Goal: Information Seeking & Learning: Learn about a topic

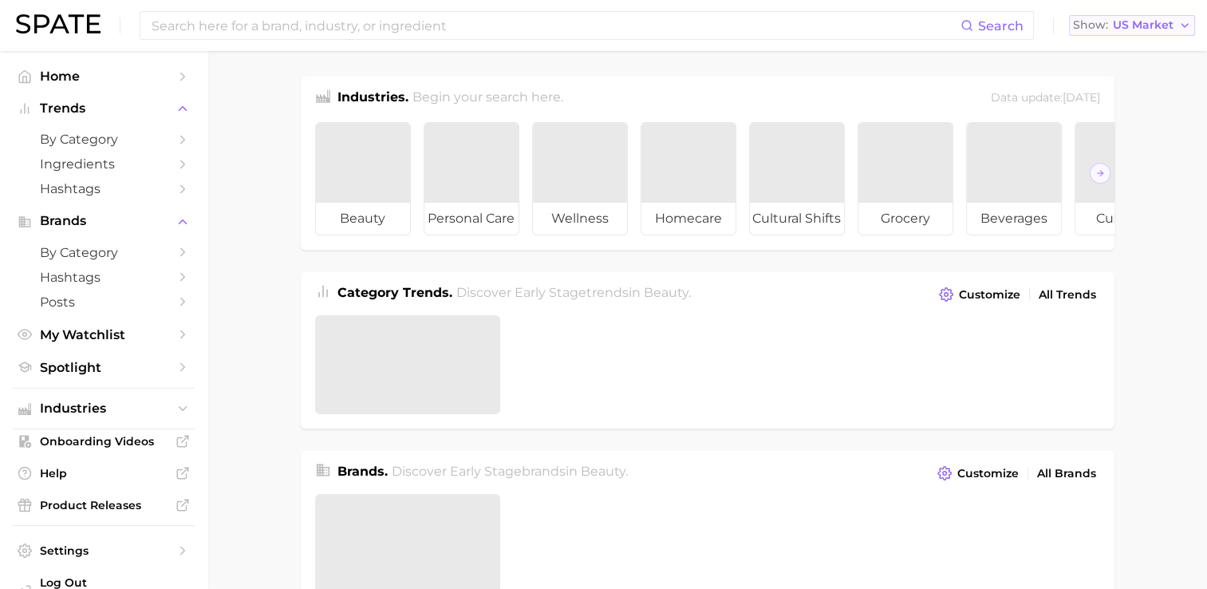
click at [1154, 22] on span "US Market" at bounding box center [1143, 25] width 61 height 9
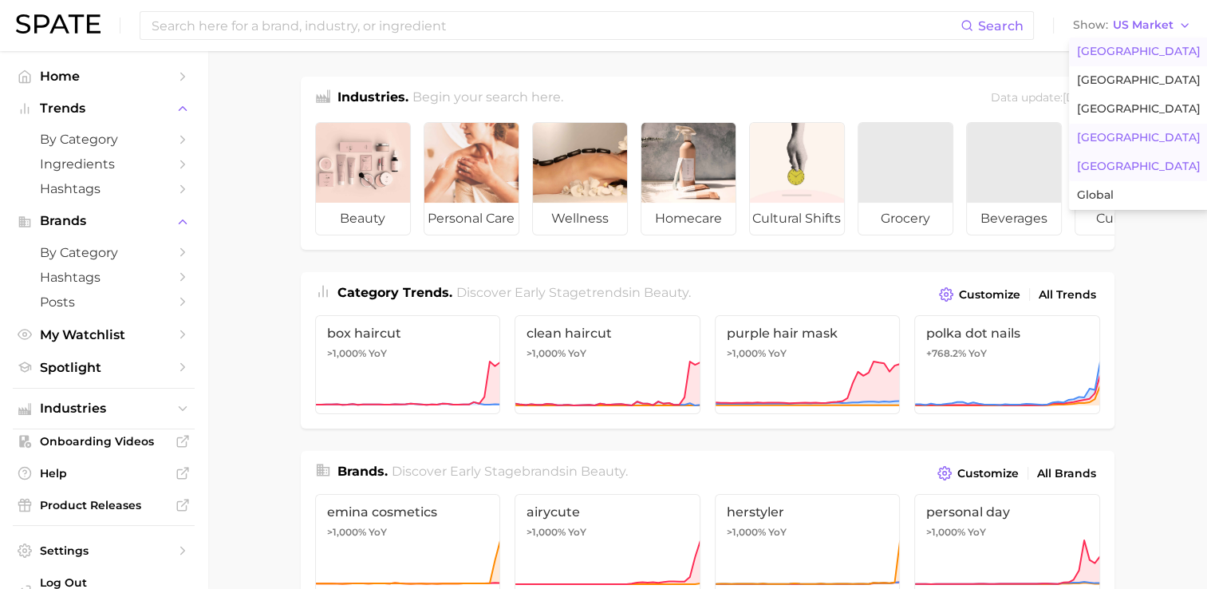
click at [1098, 168] on span "[GEOGRAPHIC_DATA]" at bounding box center [1139, 167] width 124 height 14
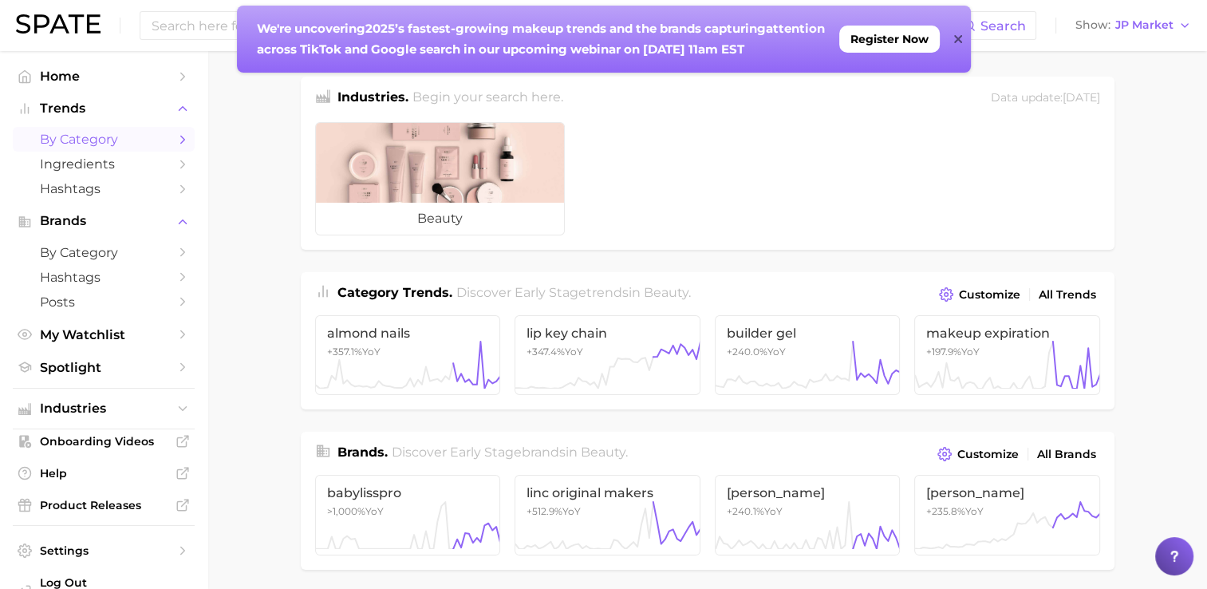
click at [57, 136] on span "by Category" at bounding box center [104, 139] width 128 height 15
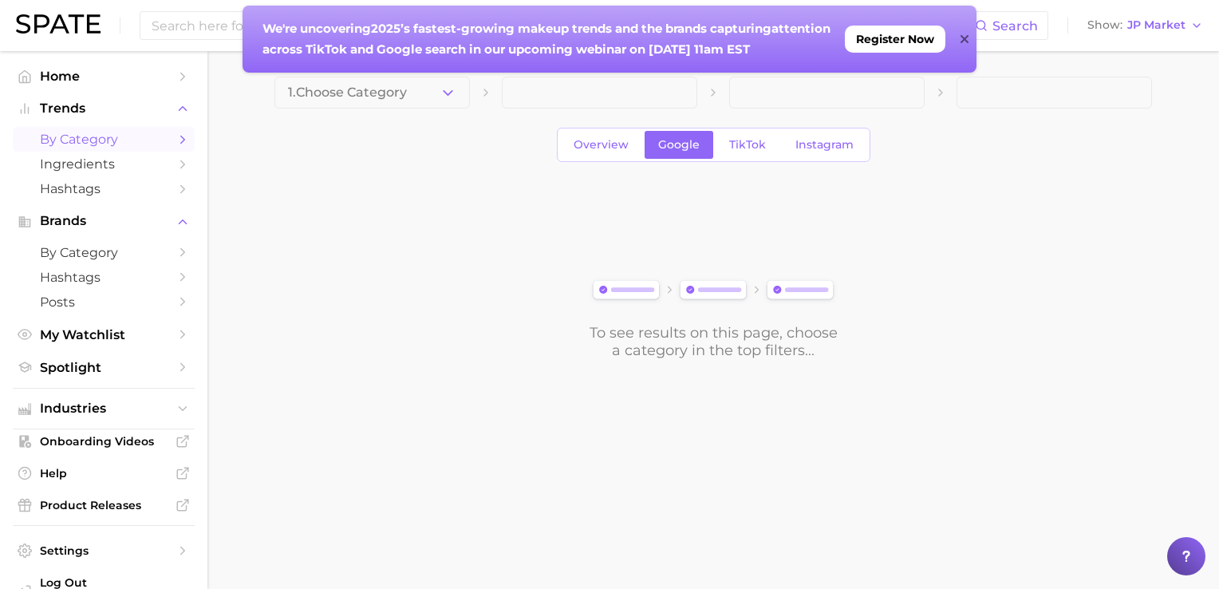
click at [967, 41] on icon at bounding box center [964, 39] width 8 height 13
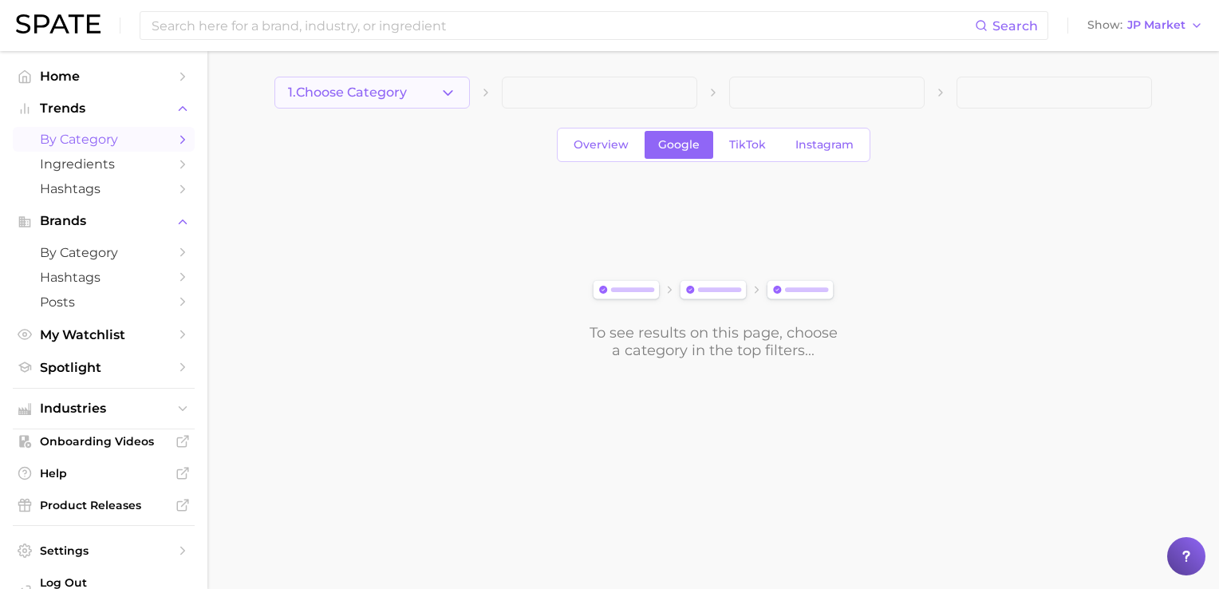
click at [440, 97] on icon "button" at bounding box center [448, 93] width 17 height 17
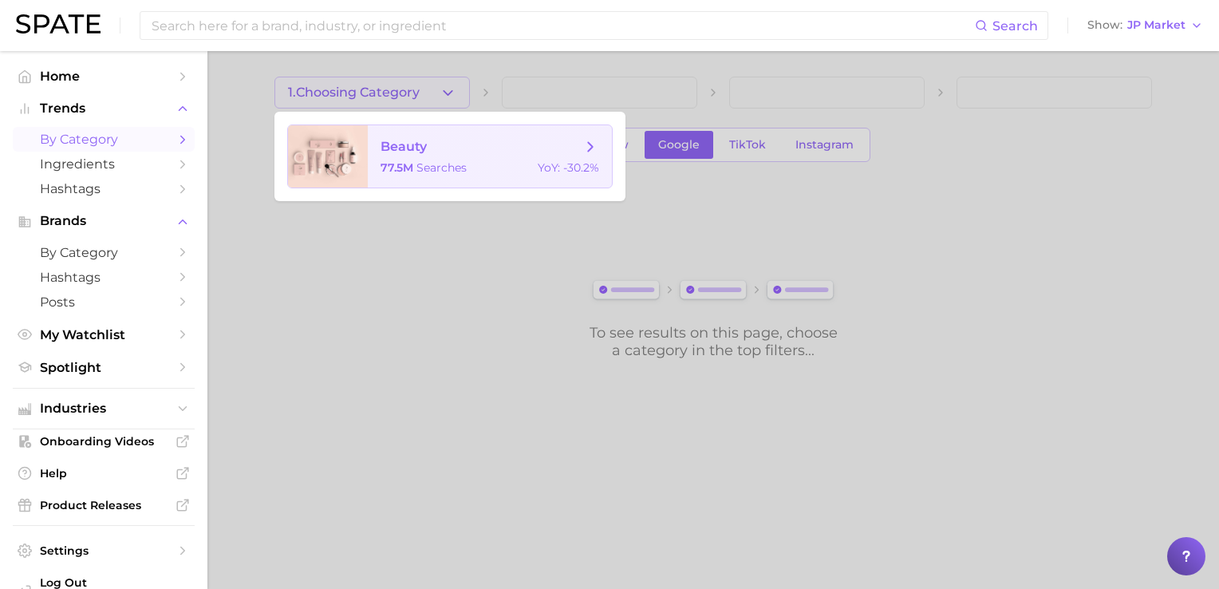
click at [431, 168] on span "searches" at bounding box center [441, 167] width 50 height 14
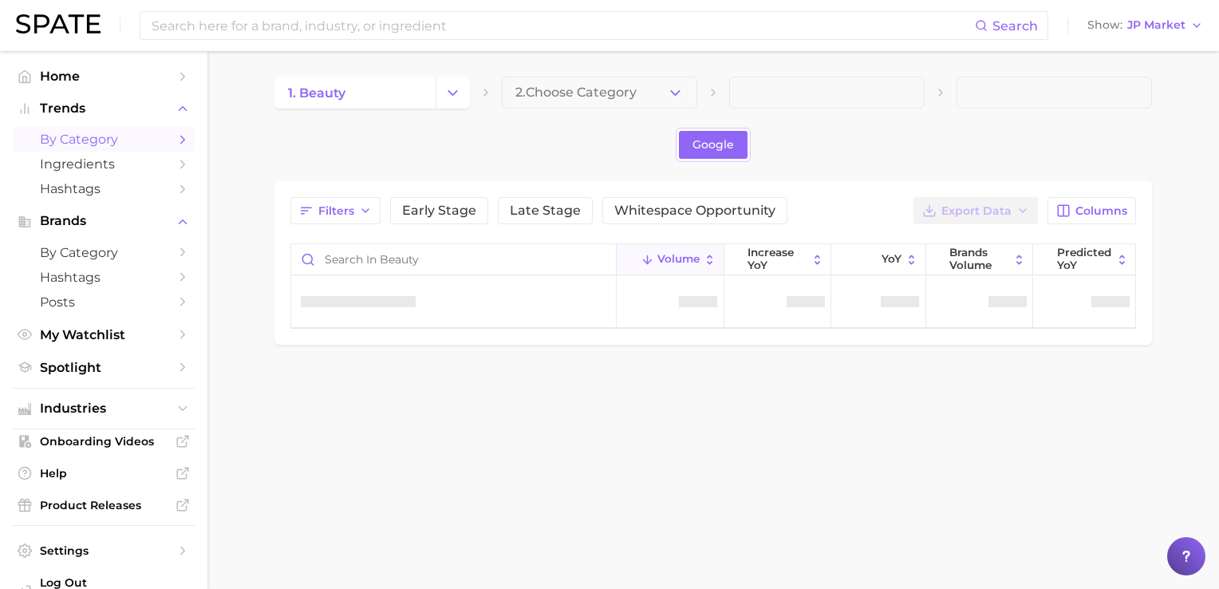
click at [682, 89] on icon "button" at bounding box center [675, 93] width 17 height 17
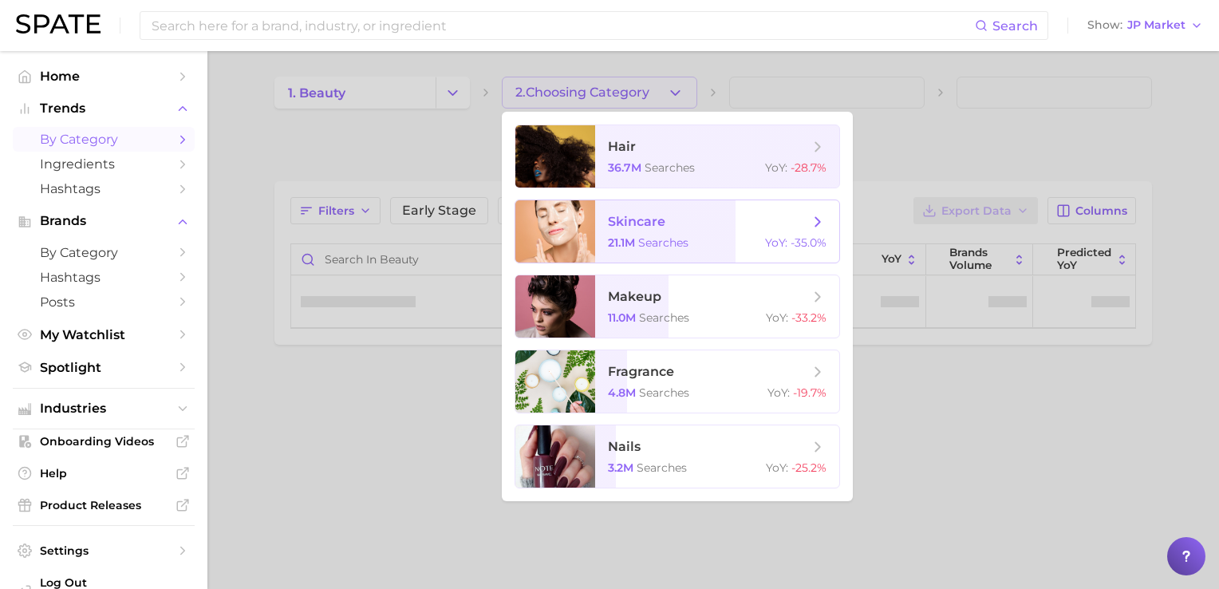
click at [656, 219] on span "skincare" at bounding box center [636, 221] width 57 height 15
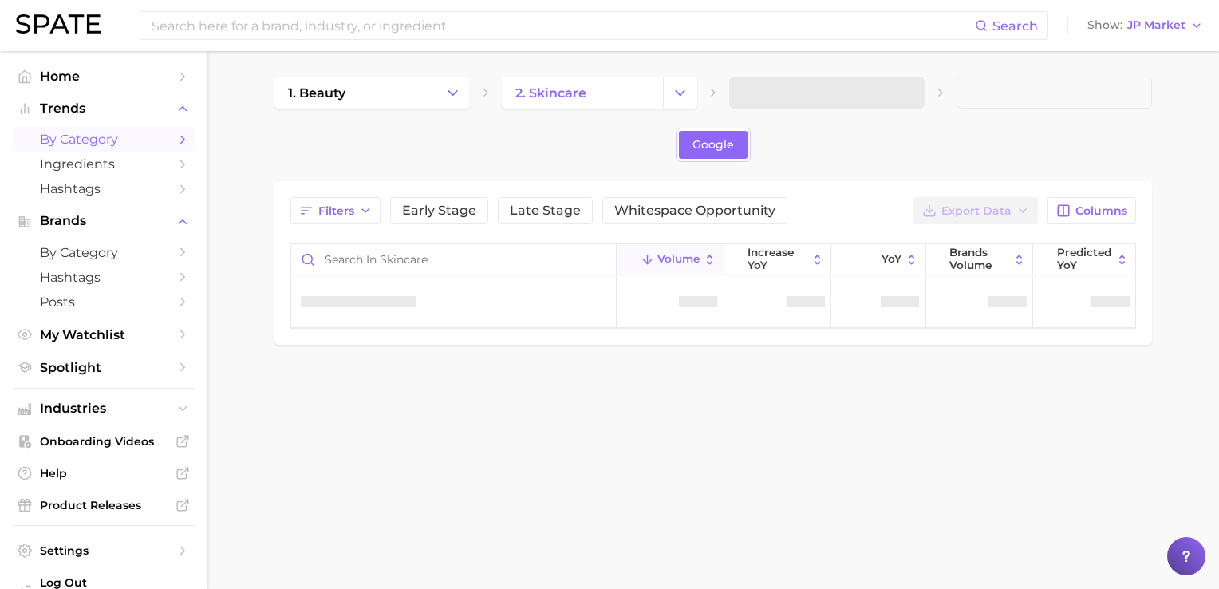
click at [771, 94] on span at bounding box center [826, 93] width 195 height 32
click at [836, 99] on span "3. Subcategory" at bounding box center [791, 92] width 97 height 14
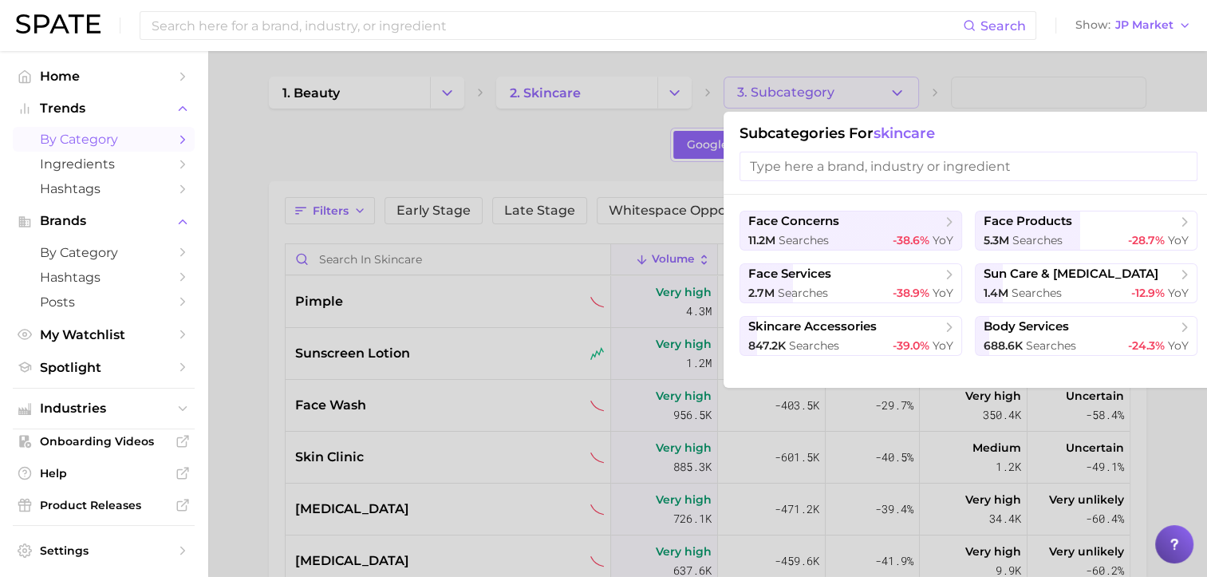
click at [807, 161] on input "search" at bounding box center [968, 167] width 458 height 30
type input "b"
click at [531, 118] on div at bounding box center [603, 288] width 1207 height 577
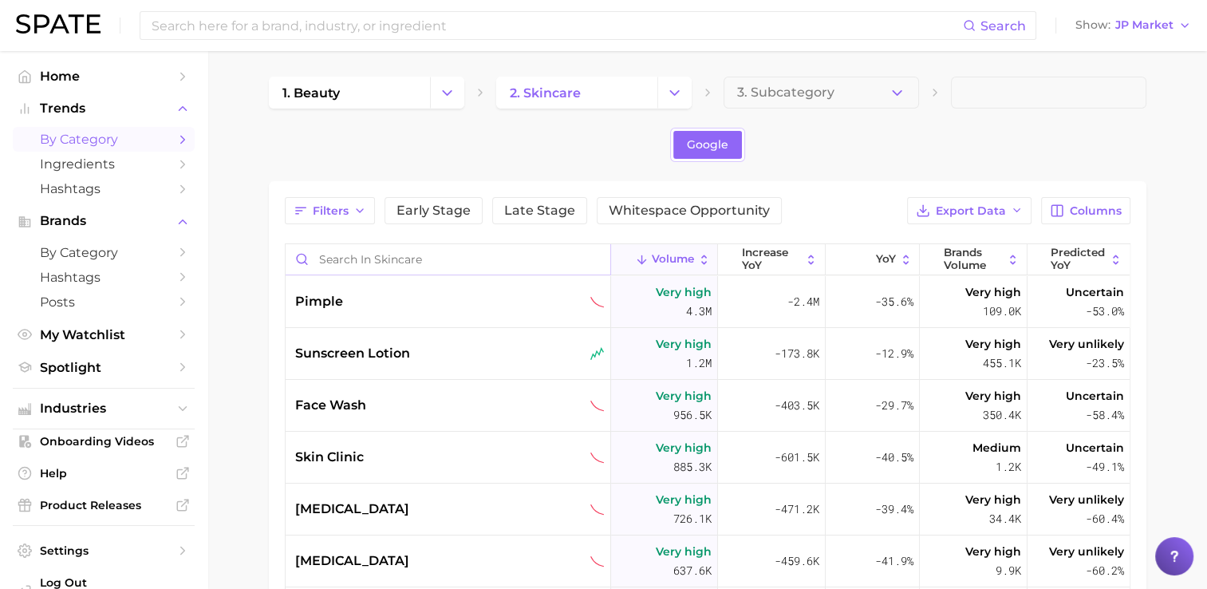
click at [435, 257] on input "Search in skincare" at bounding box center [448, 259] width 325 height 30
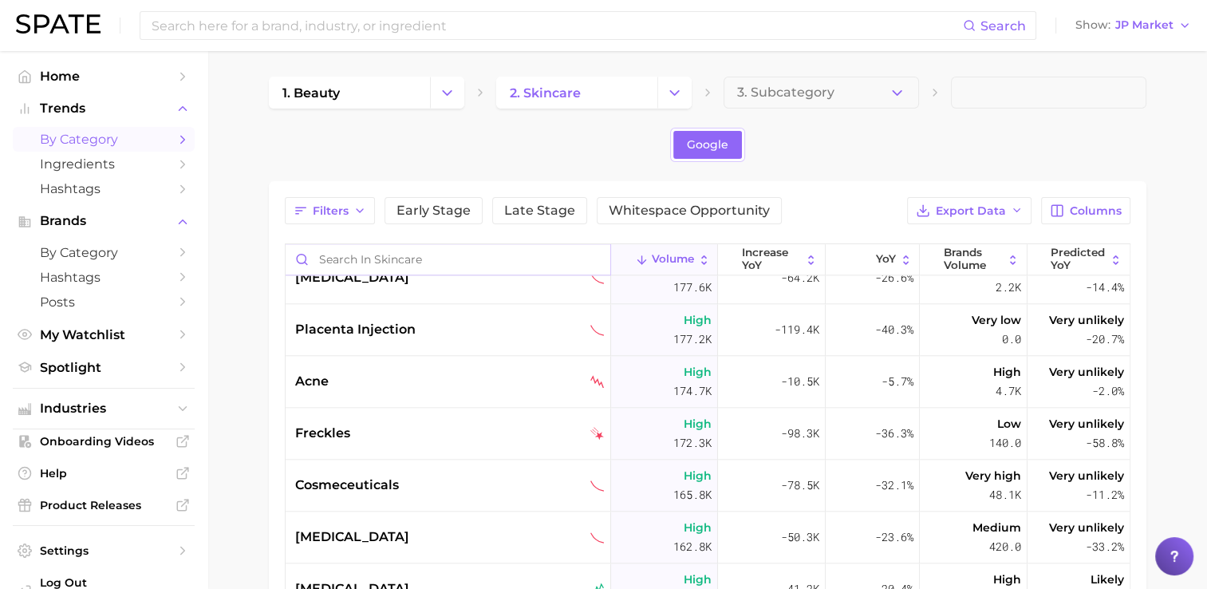
scroll to position [1914, 0]
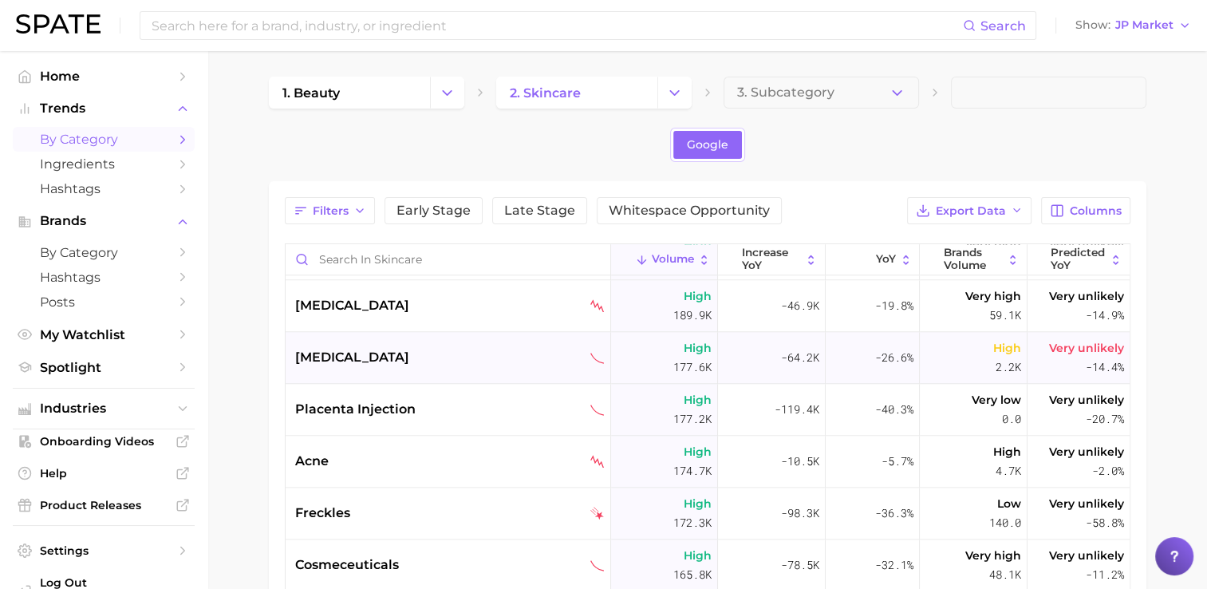
click at [342, 357] on span "[MEDICAL_DATA]" at bounding box center [352, 357] width 114 height 19
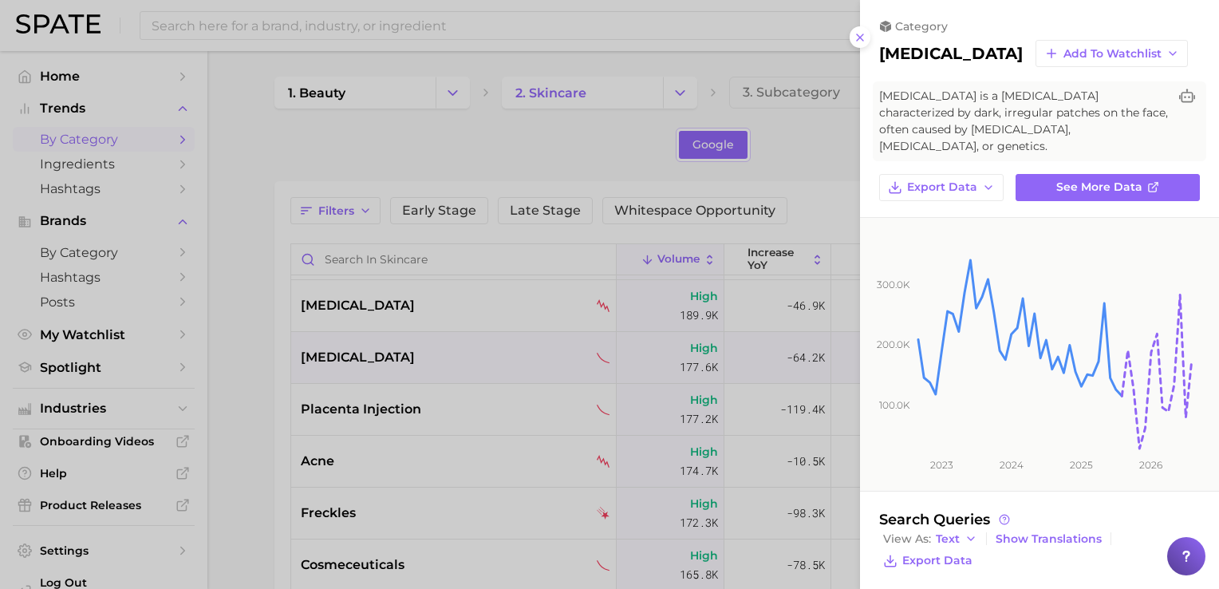
click at [342, 357] on div at bounding box center [609, 294] width 1219 height 589
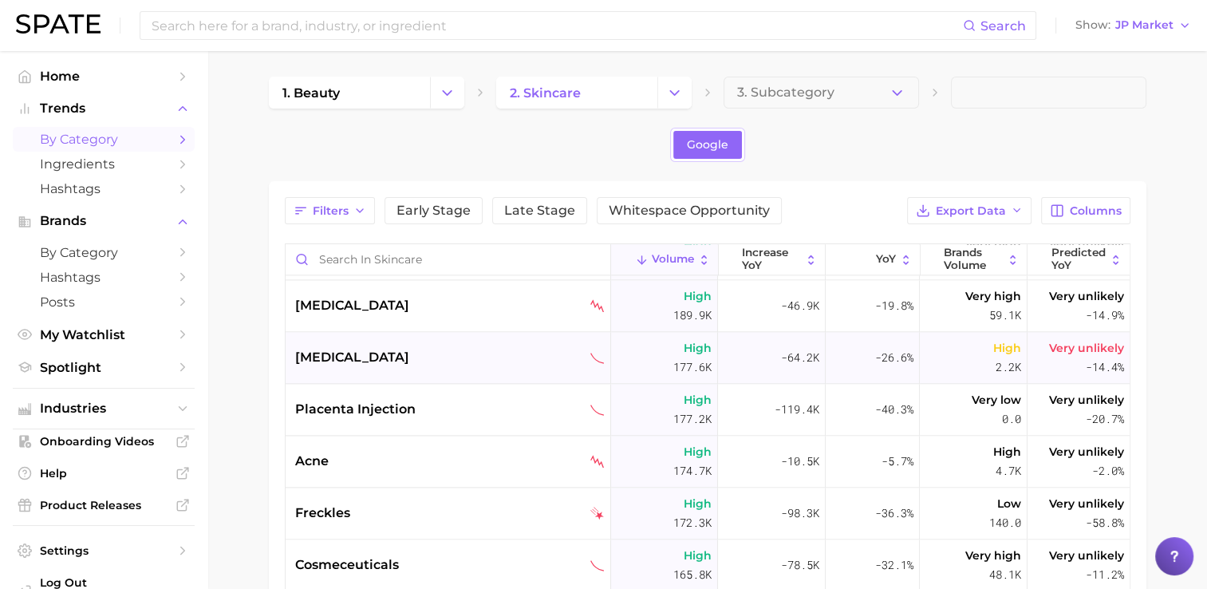
click at [309, 359] on span "[MEDICAL_DATA]" at bounding box center [352, 357] width 114 height 19
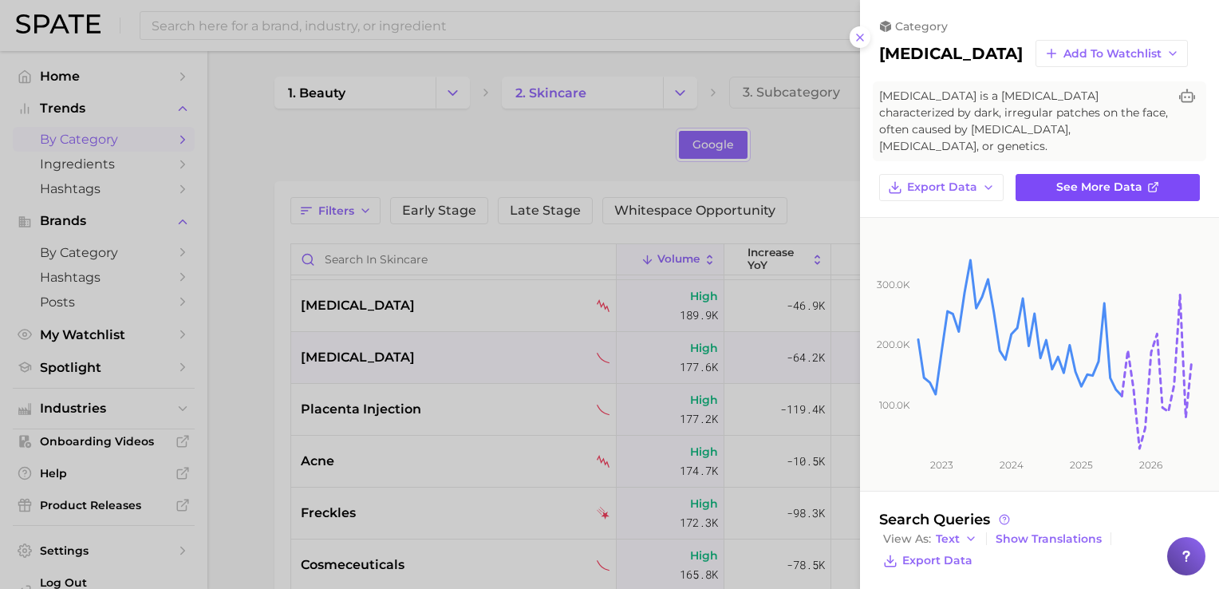
click at [1078, 178] on link "See more data" at bounding box center [1107, 187] width 184 height 27
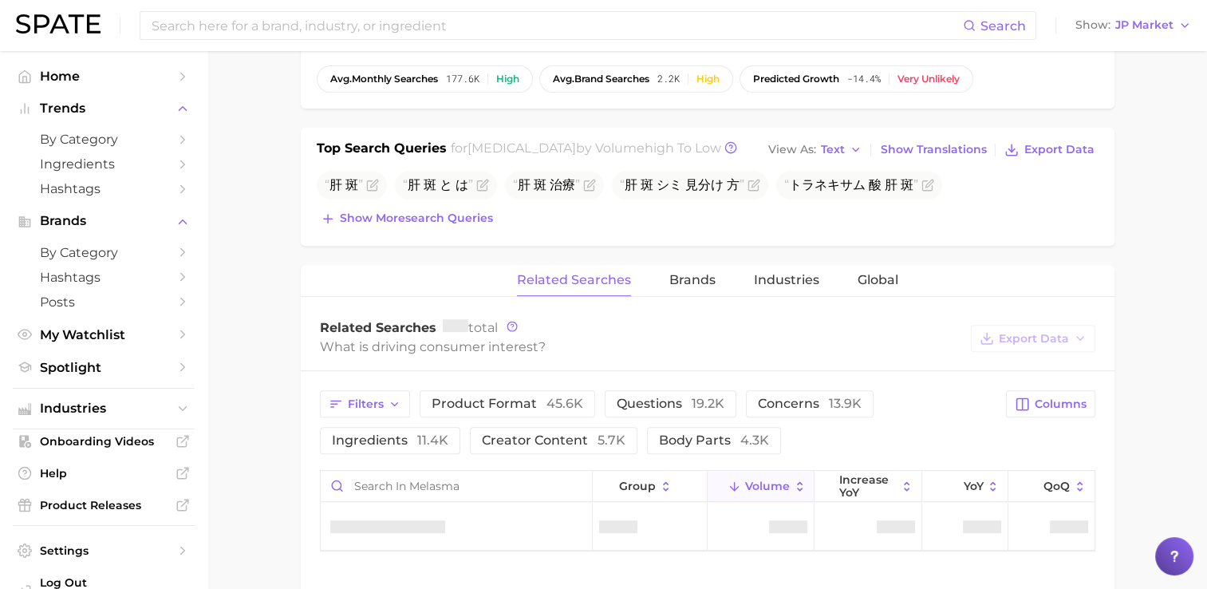
scroll to position [782, 0]
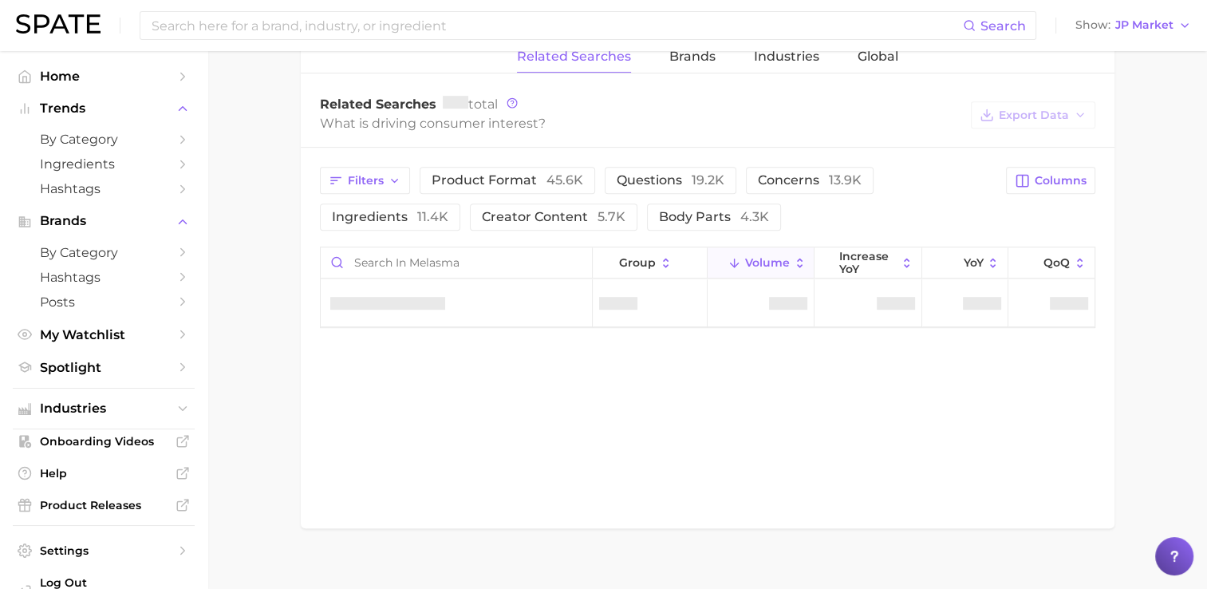
click at [729, 439] on div "Related Searches Brands Industries Global Related Searches total What is drivin…" at bounding box center [708, 284] width 814 height 487
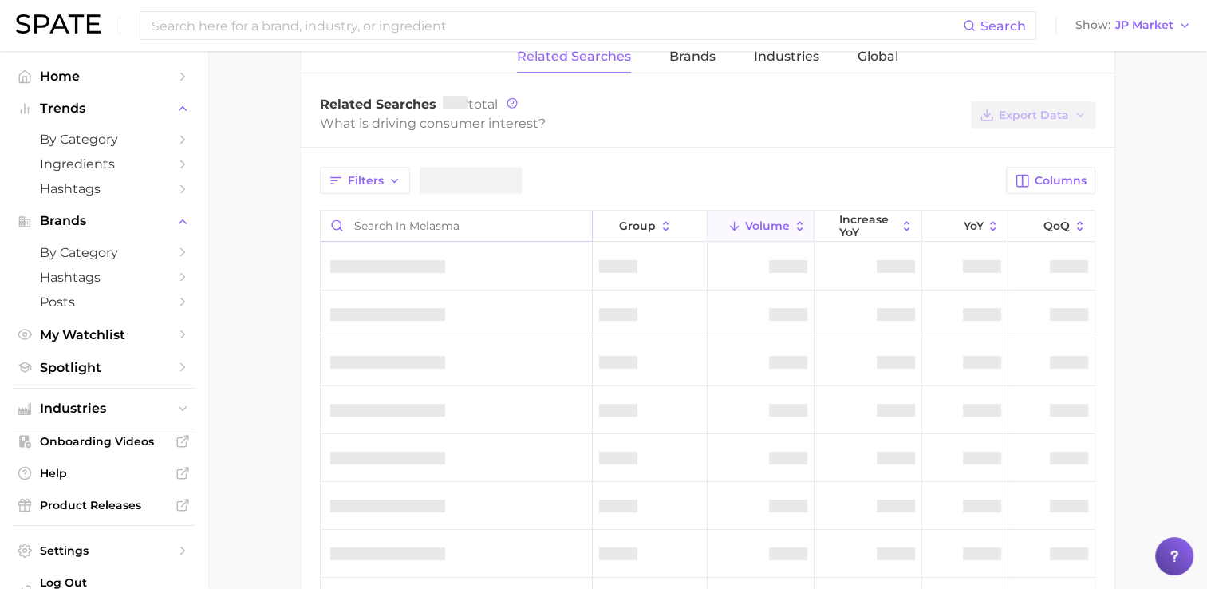
click at [404, 211] on input "Search in melasma" at bounding box center [456, 226] width 271 height 30
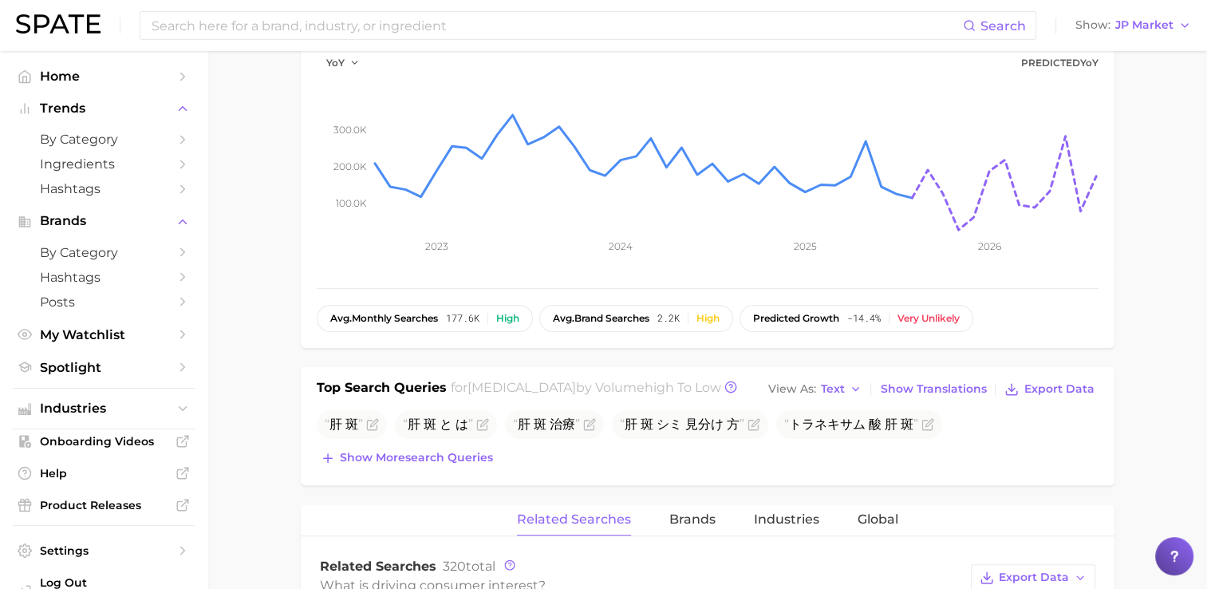
scroll to position [0, 0]
